Goal: Information Seeking & Learning: Learn about a topic

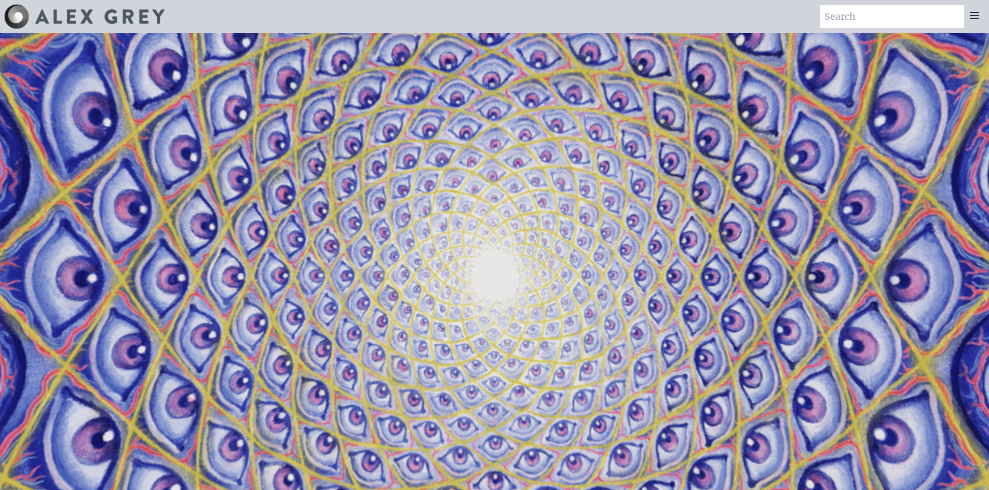
click at [980, 23] on div at bounding box center [974, 16] width 21 height 23
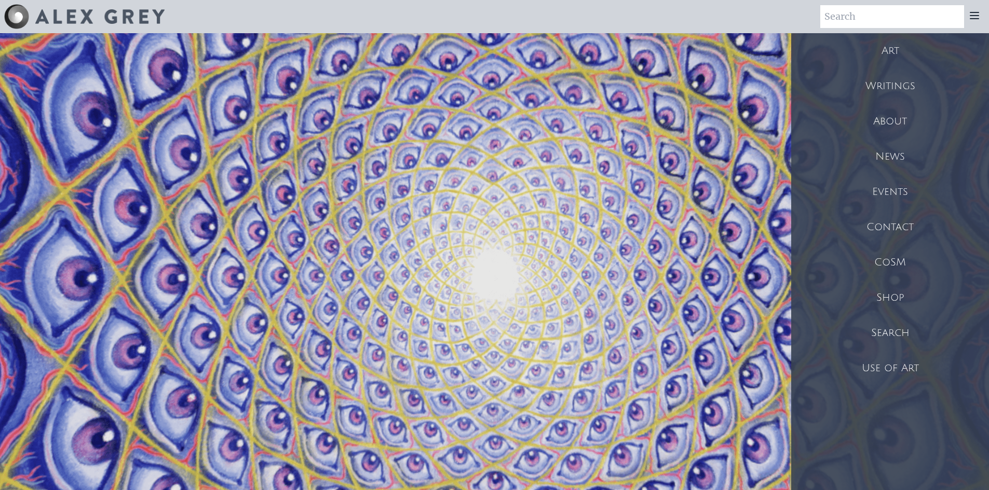
click at [868, 52] on div "Art" at bounding box center [890, 50] width 198 height 35
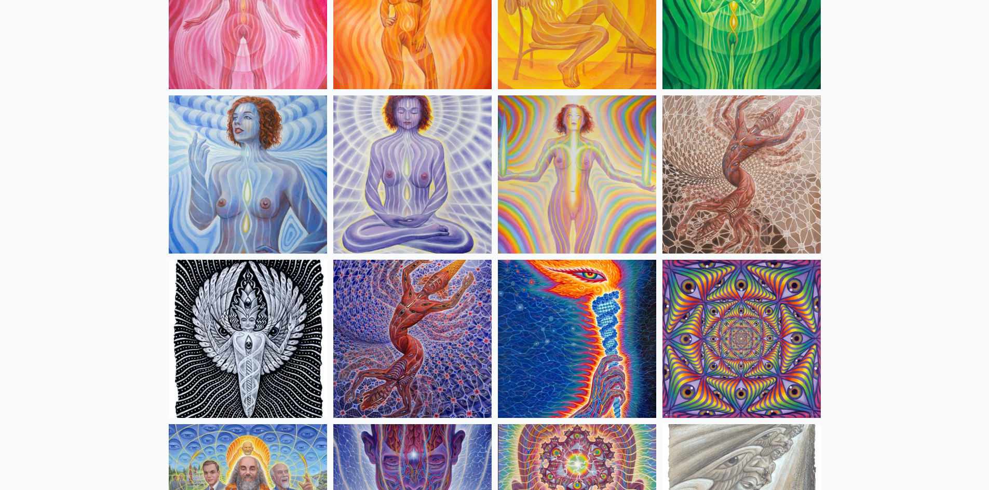
scroll to position [847, 0]
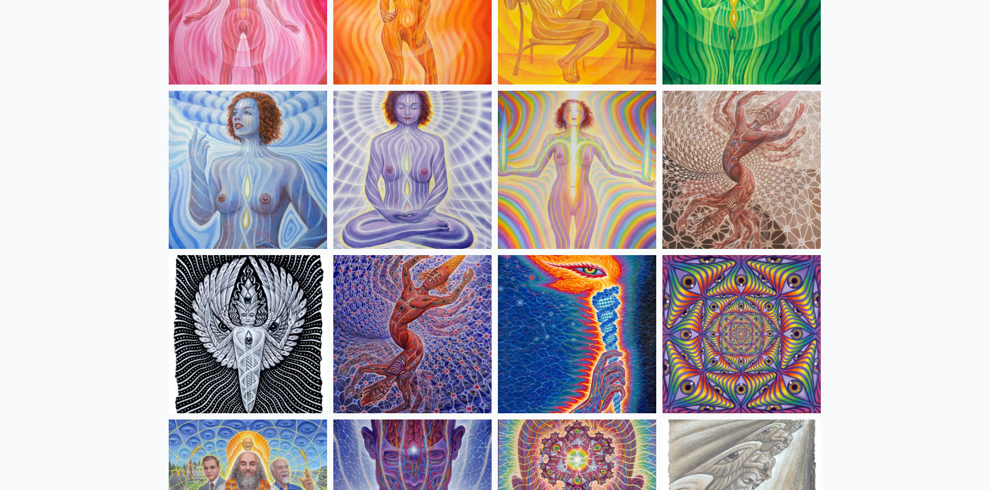
click at [732, 179] on img at bounding box center [741, 170] width 158 height 158
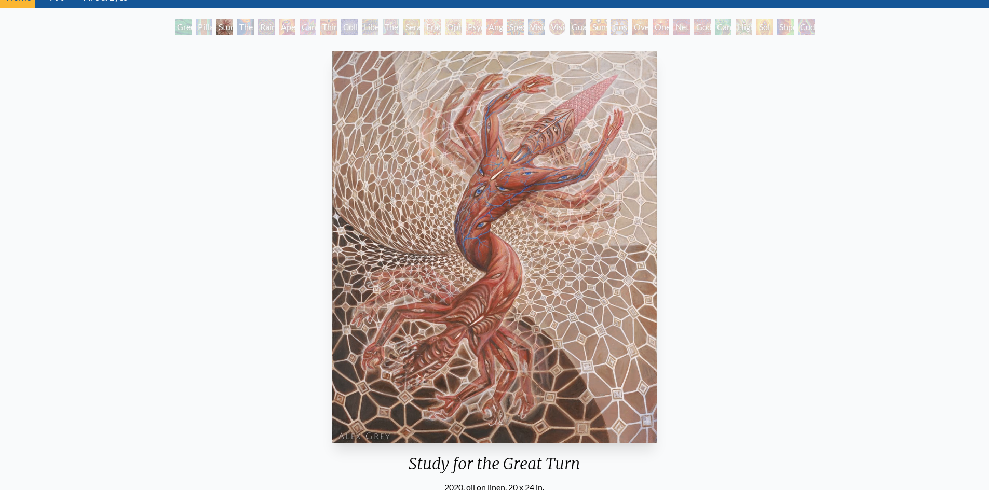
scroll to position [47, 0]
